Goal: Communication & Community: Answer question/provide support

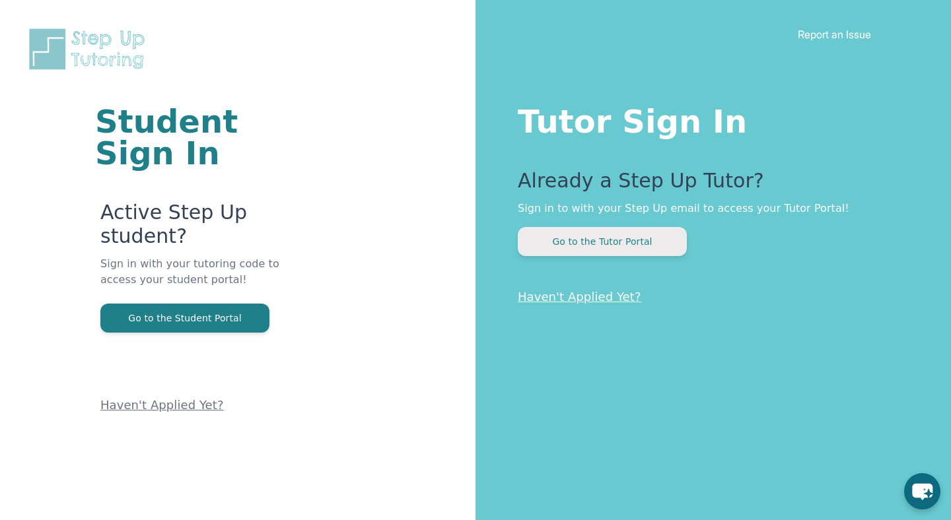
click at [637, 236] on button "Go to the Tutor Portal" at bounding box center [602, 241] width 169 height 29
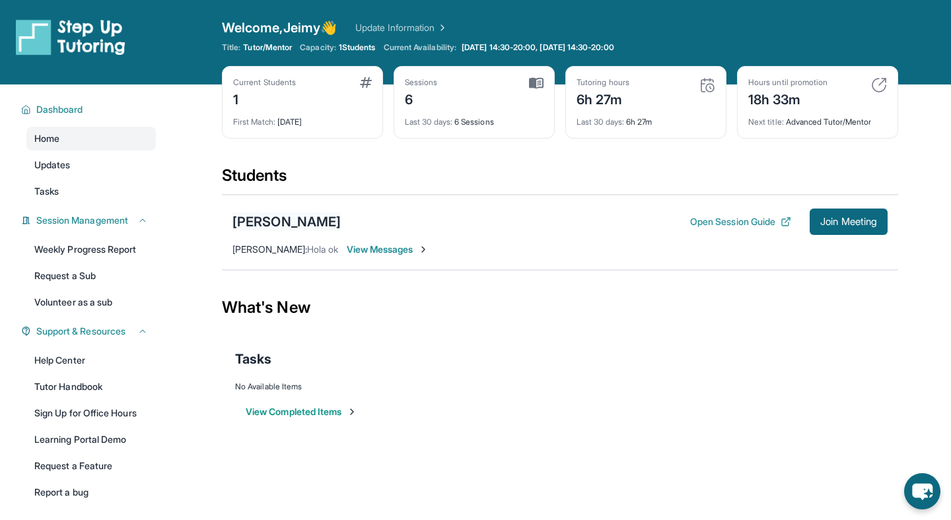
click at [275, 221] on div "[PERSON_NAME]" at bounding box center [286, 222] width 108 height 18
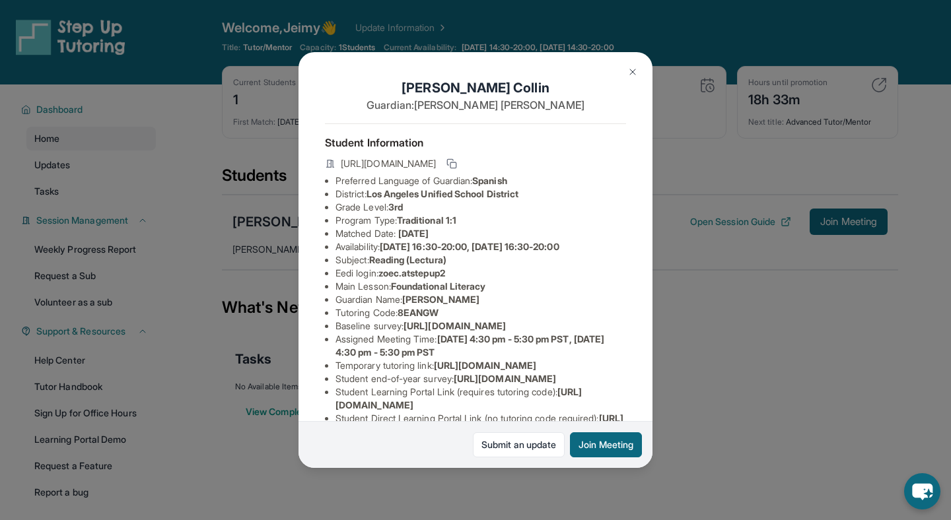
click at [629, 69] on img at bounding box center [632, 72] width 11 height 11
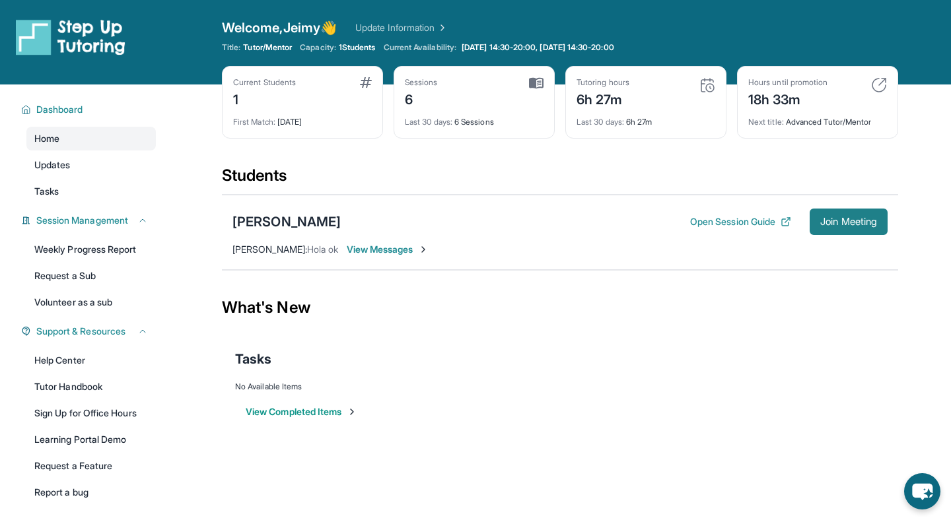
click at [823, 225] on span "Join Meeting" at bounding box center [848, 222] width 57 height 8
click at [844, 223] on span "Join Meeting" at bounding box center [848, 222] width 57 height 8
click at [283, 250] on span "[PERSON_NAME] :" at bounding box center [269, 249] width 75 height 11
click at [259, 221] on div "[PERSON_NAME]" at bounding box center [286, 222] width 108 height 18
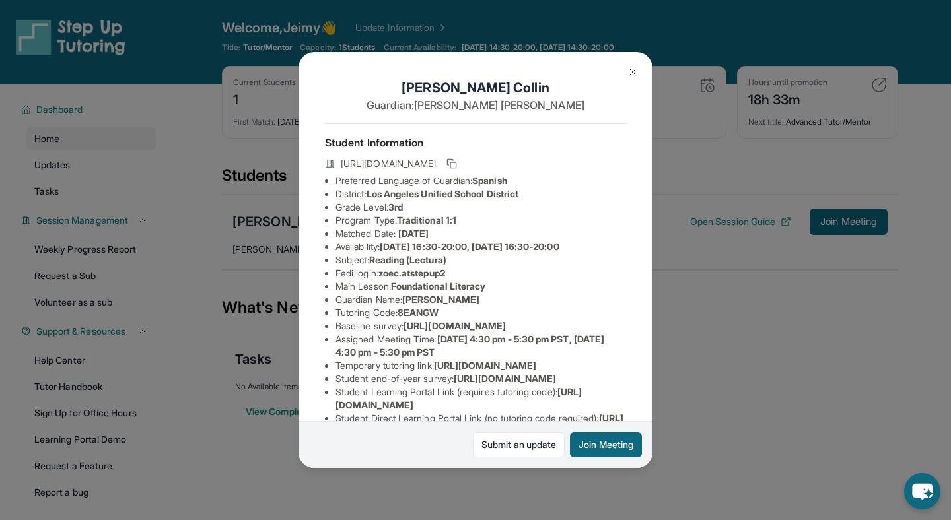
scroll to position [165, 0]
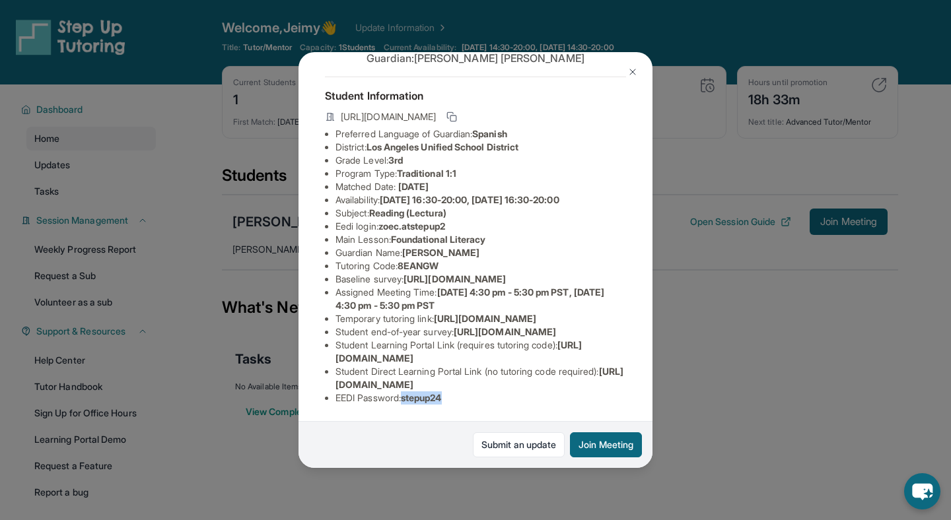
drag, startPoint x: 406, startPoint y: 399, endPoint x: 478, endPoint y: 398, distance: 72.0
click at [478, 399] on li "EEDI Password : stepup24" at bounding box center [480, 397] width 290 height 13
copy span "stepup24"
drag, startPoint x: 384, startPoint y: 205, endPoint x: 483, endPoint y: 205, distance: 98.4
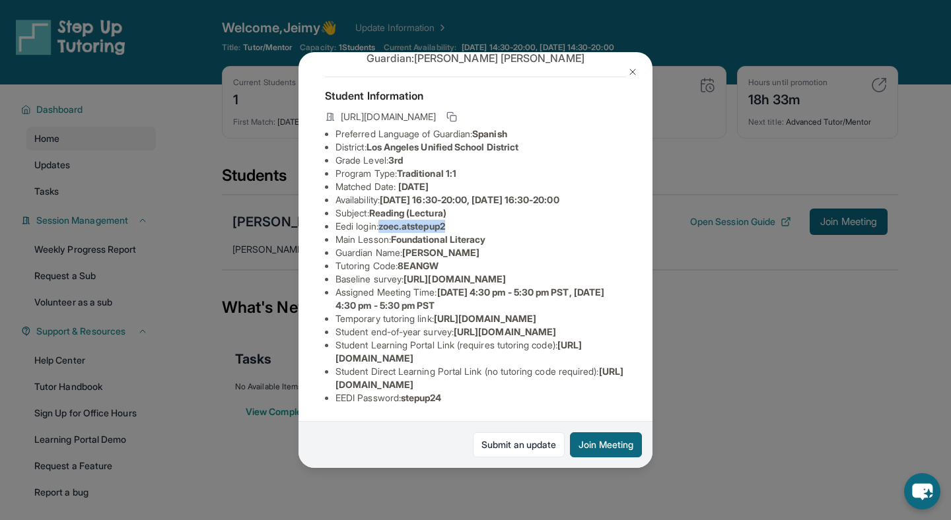
click at [483, 220] on li "Eedi login : zoec.atstepup2" at bounding box center [480, 226] width 290 height 13
copy span "zoec.atstepup2"
